Goal: Information Seeking & Learning: Learn about a topic

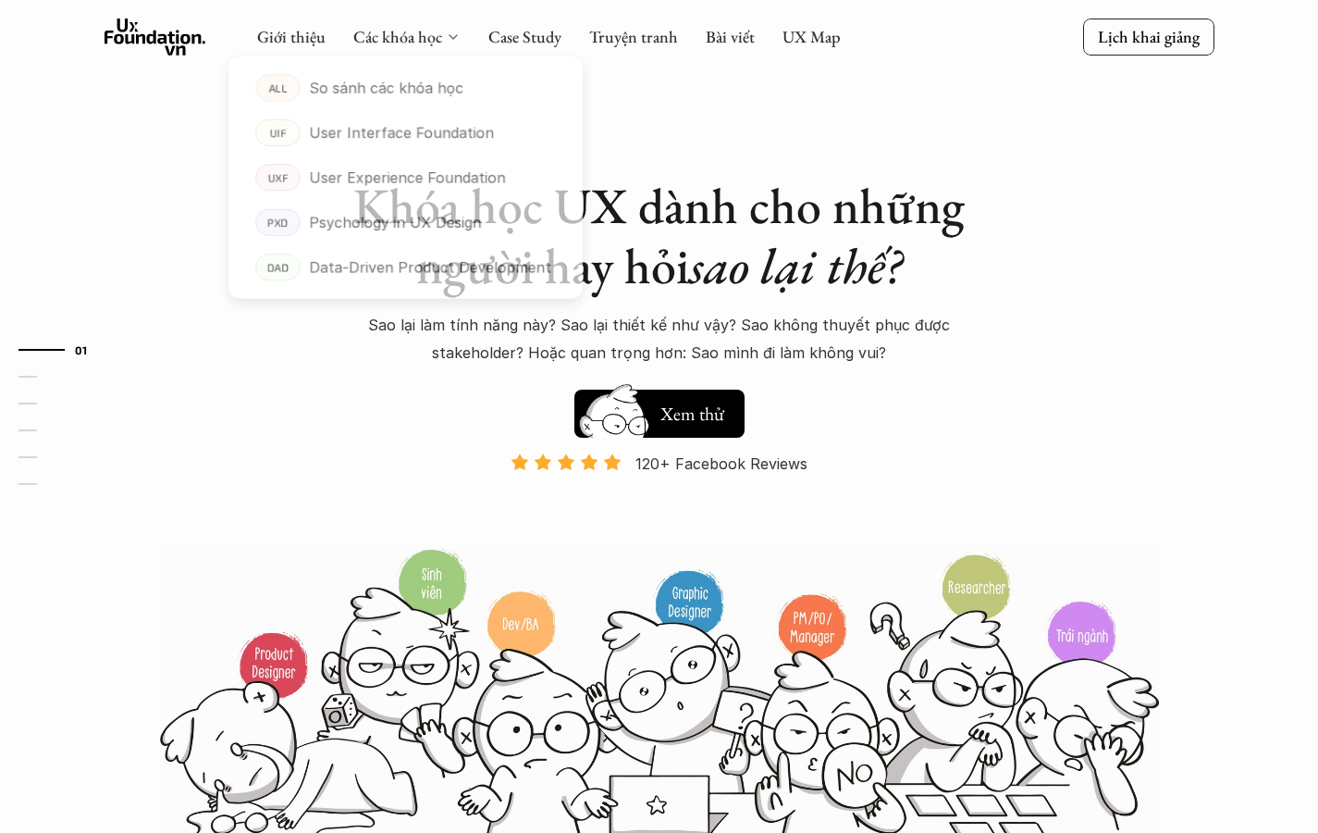
click at [448, 38] on icon at bounding box center [453, 37] width 15 height 15
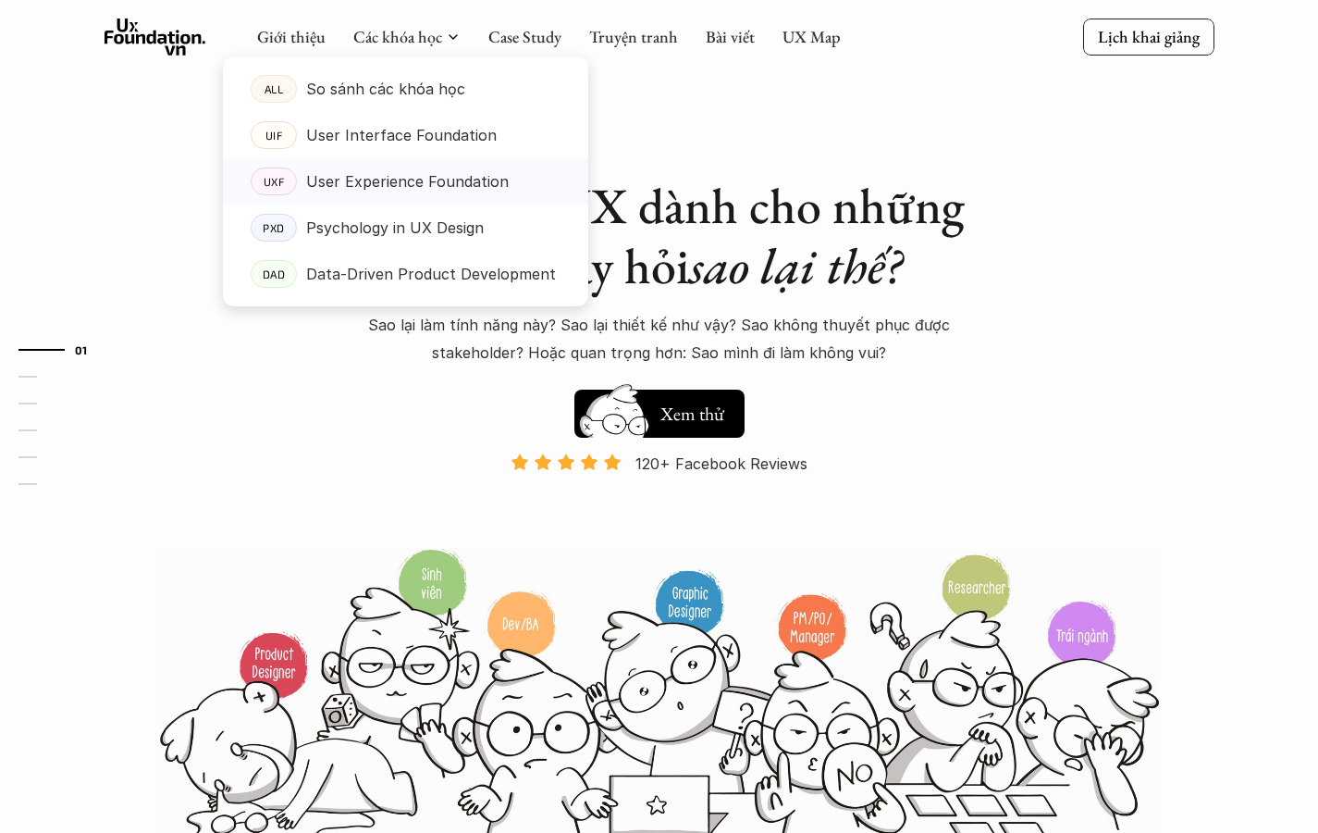
click at [401, 176] on p "User Experience Foundation" at bounding box center [407, 181] width 203 height 28
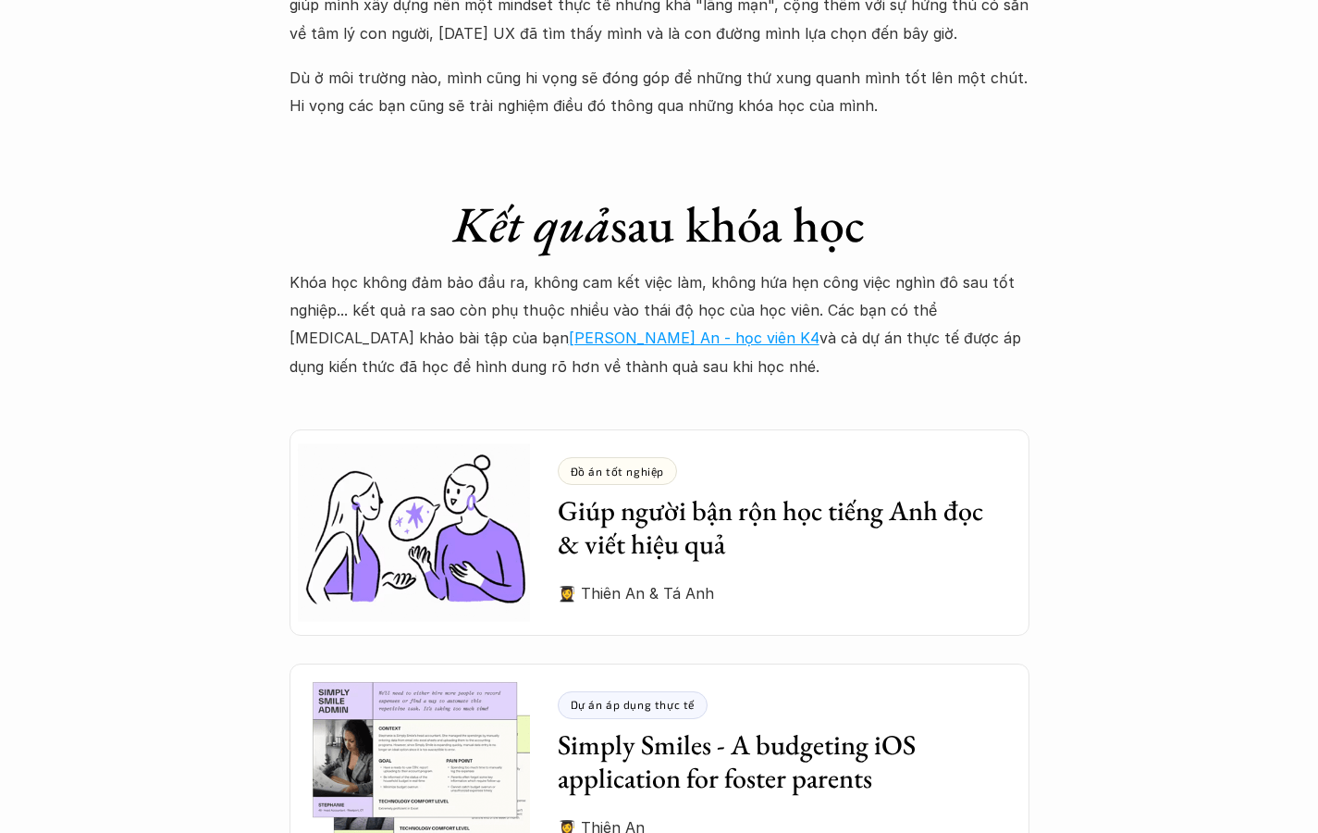
scroll to position [4846, 0]
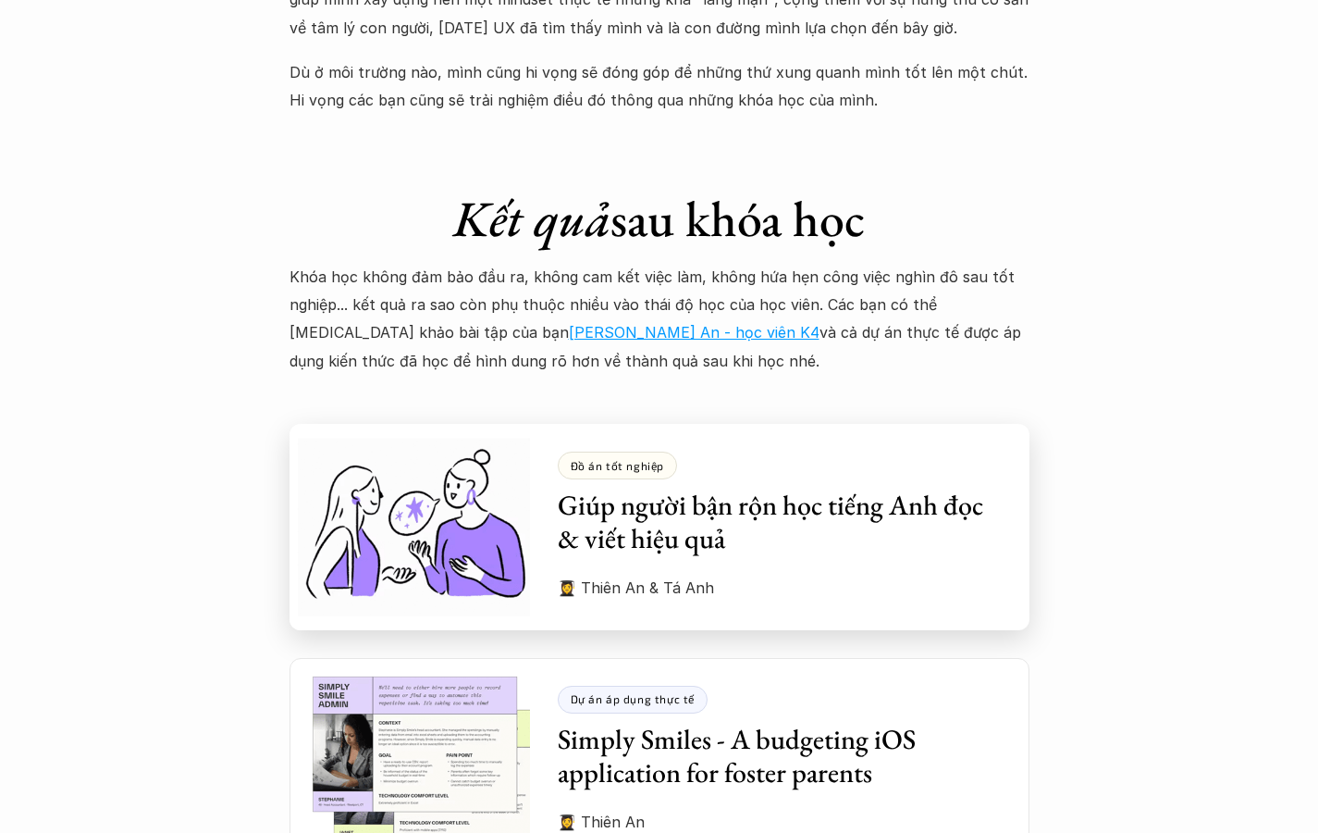
click at [660, 574] on p "👩‍🎓 Thiên An & Tá Anh" at bounding box center [780, 588] width 444 height 28
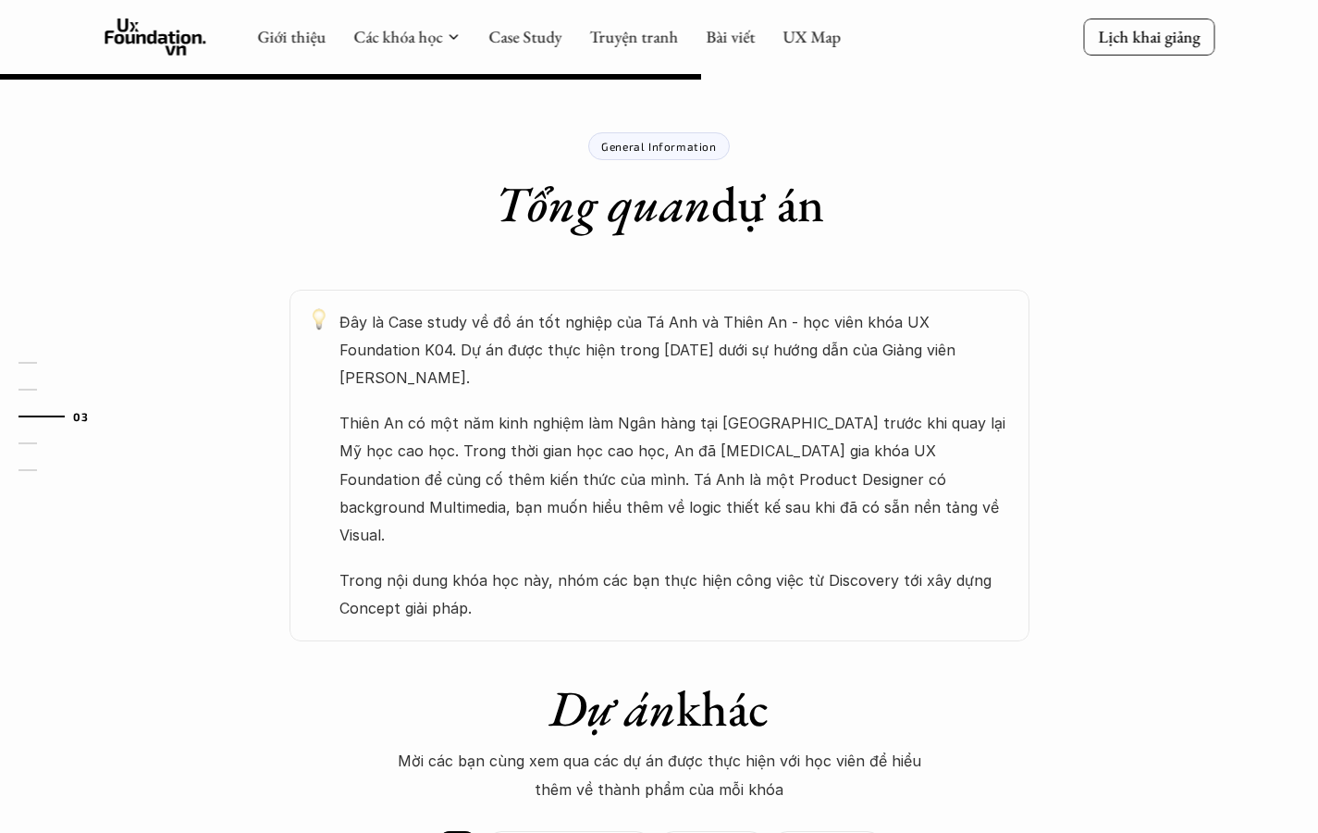
scroll to position [828, 0]
click at [587, 832] on p "Psychology in UX Design" at bounding box center [568, 845] width 137 height 13
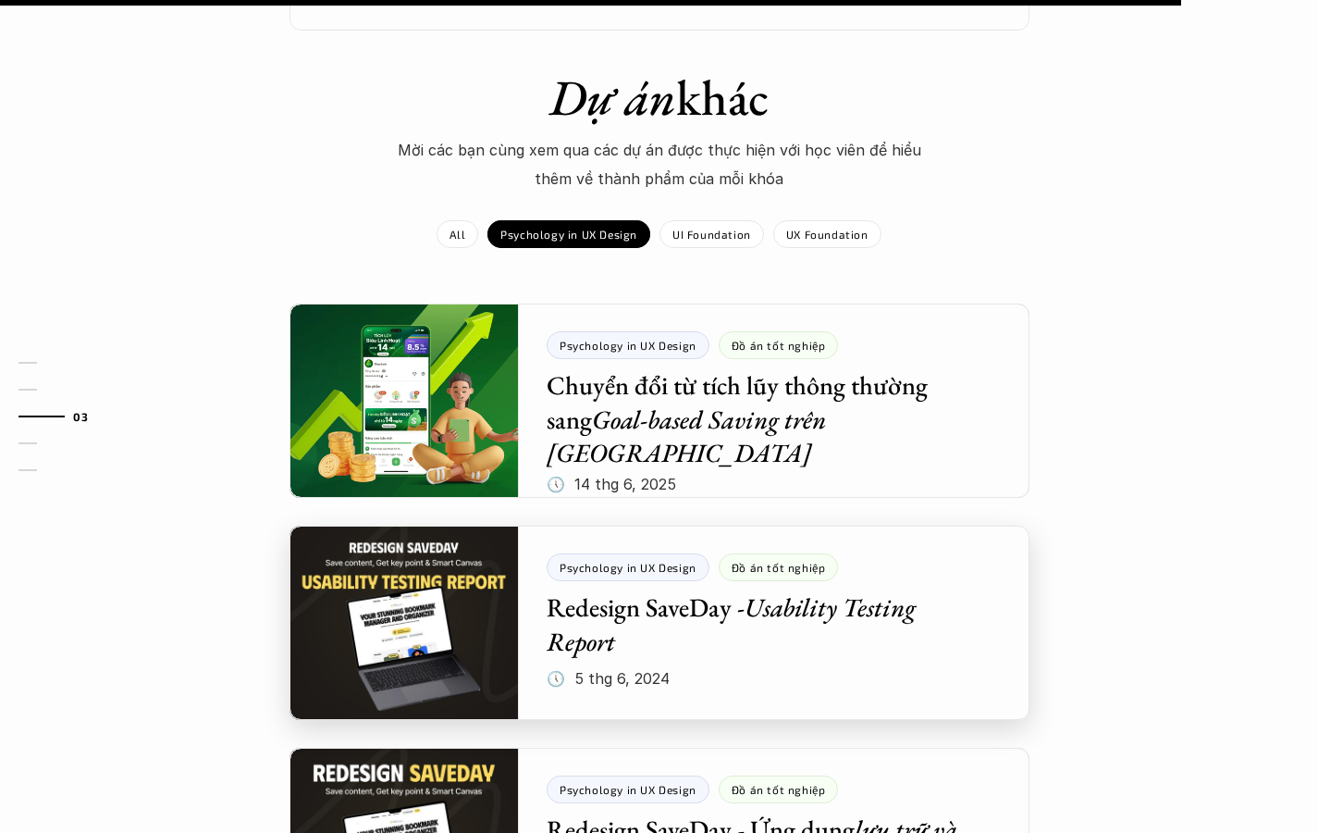
scroll to position [1626, 0]
